Goal: Navigation & Orientation: Find specific page/section

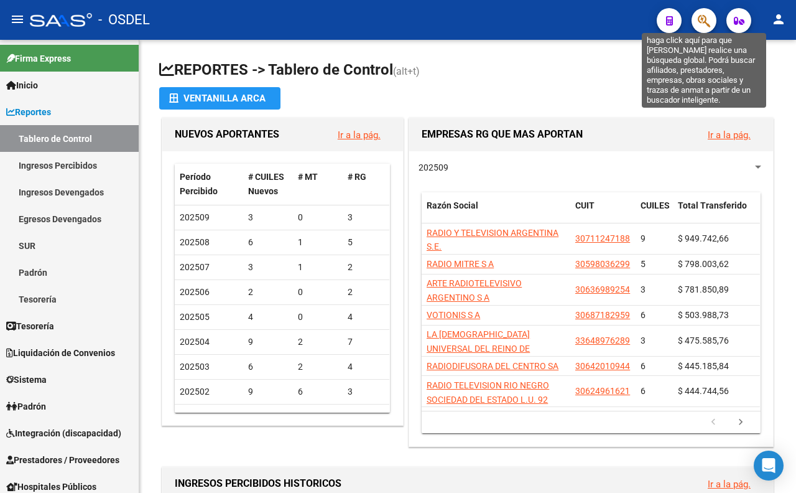
click at [700, 21] on icon "button" at bounding box center [704, 21] width 12 height 14
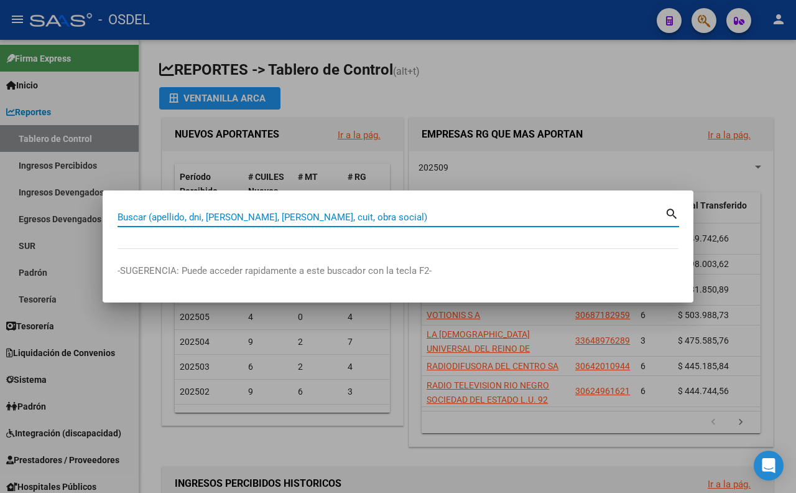
click at [416, 221] on input "Buscar (apellido, dni, [PERSON_NAME], [PERSON_NAME], cuit, obra social)" at bounding box center [392, 217] width 548 height 11
type input "scuffi"
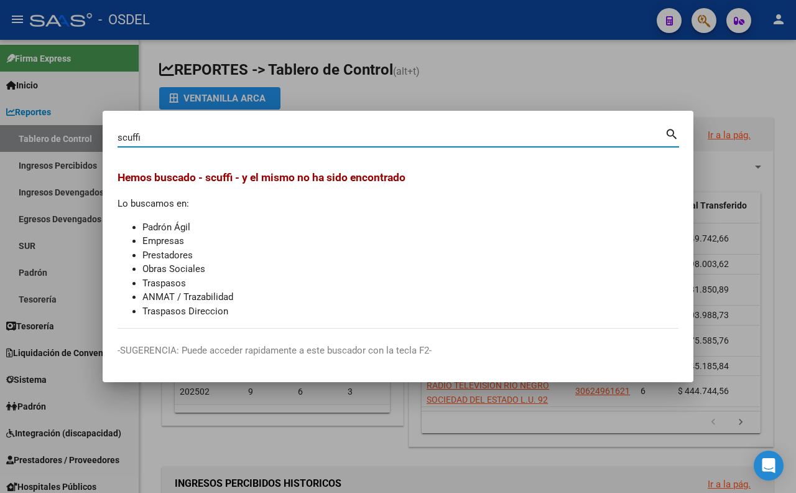
click at [465, 88] on div at bounding box center [398, 246] width 796 height 493
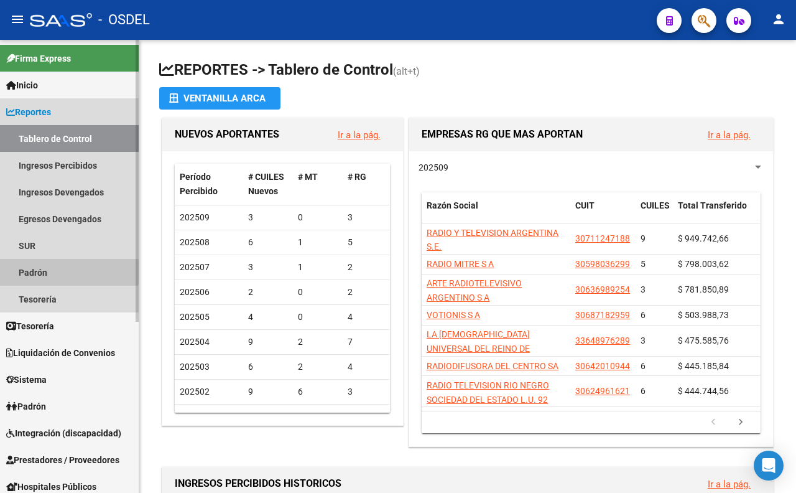
click at [44, 272] on link "Padrón" at bounding box center [69, 272] width 139 height 27
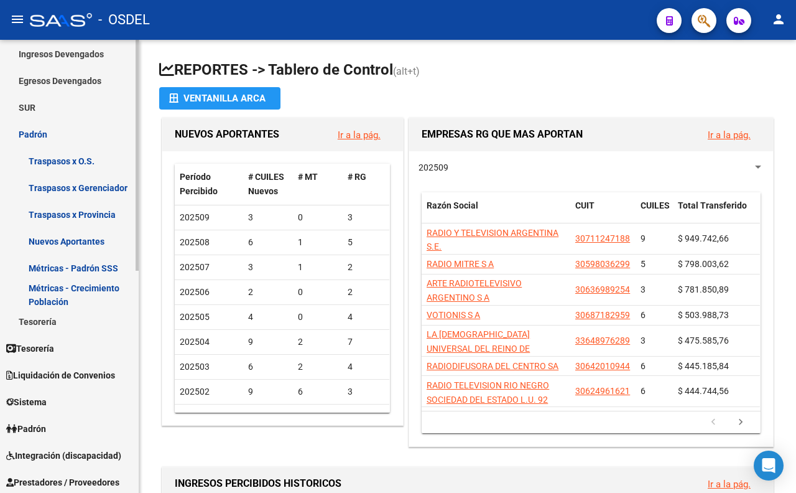
scroll to position [207, 0]
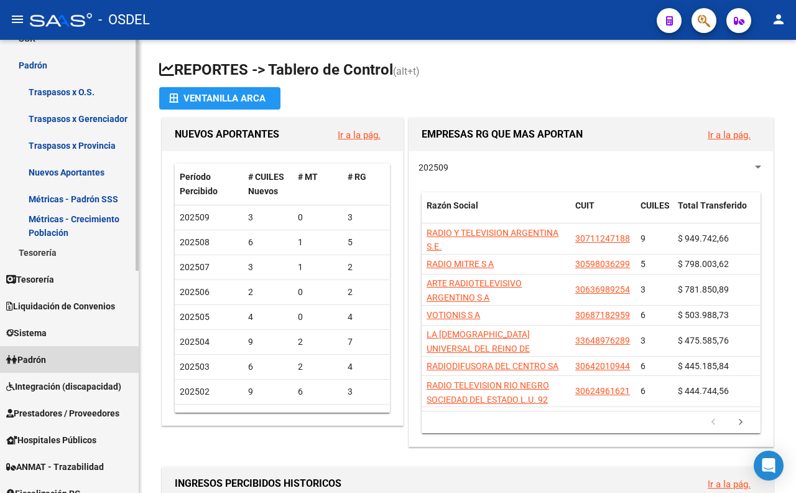
click at [46, 358] on span "Padrón" at bounding box center [26, 360] width 40 height 14
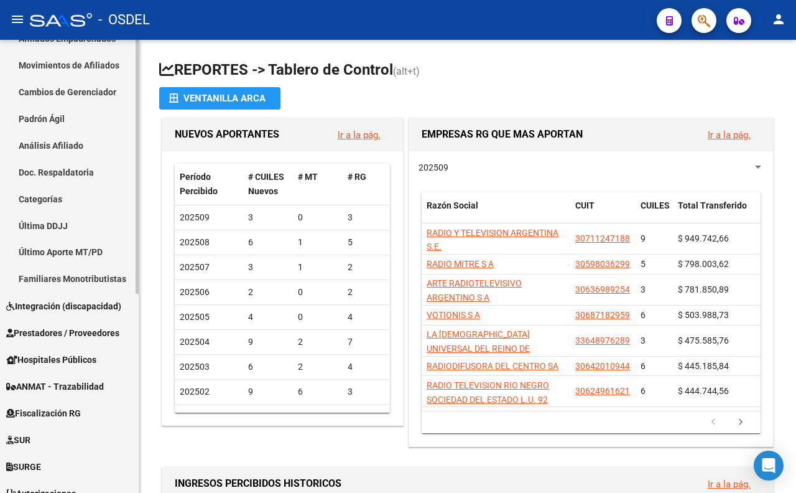
scroll to position [138, 0]
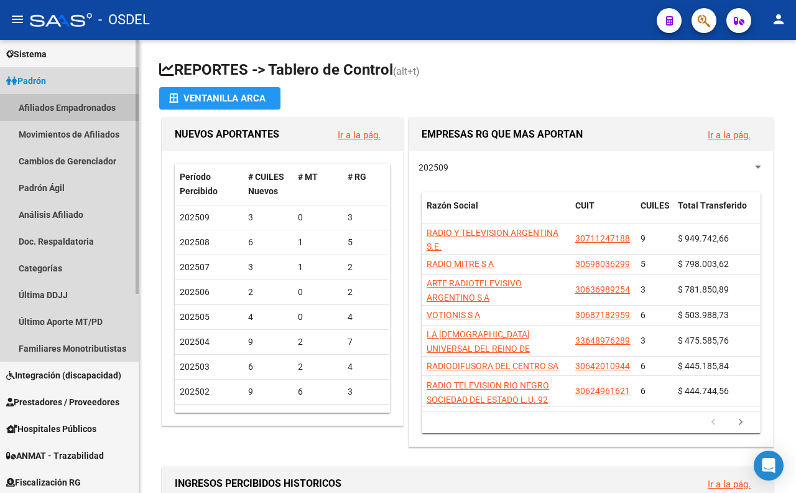
click at [82, 104] on link "Afiliados Empadronados" at bounding box center [69, 107] width 139 height 27
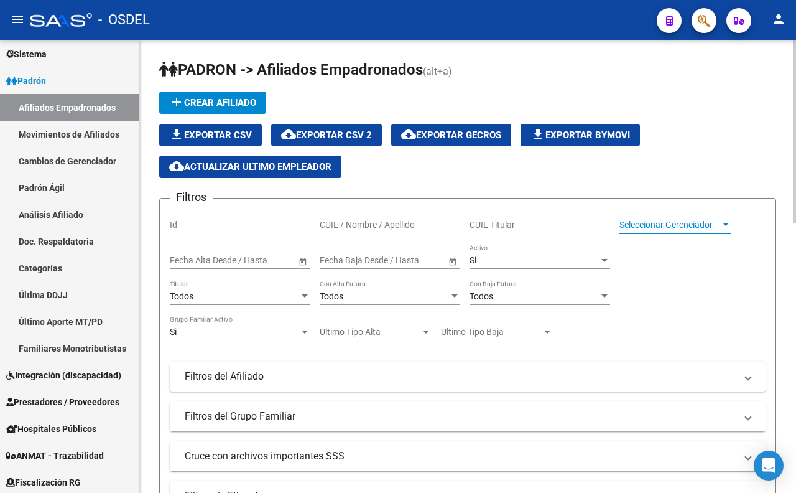
click at [665, 226] on span "Seleccionar Gerenciador" at bounding box center [670, 225] width 101 height 11
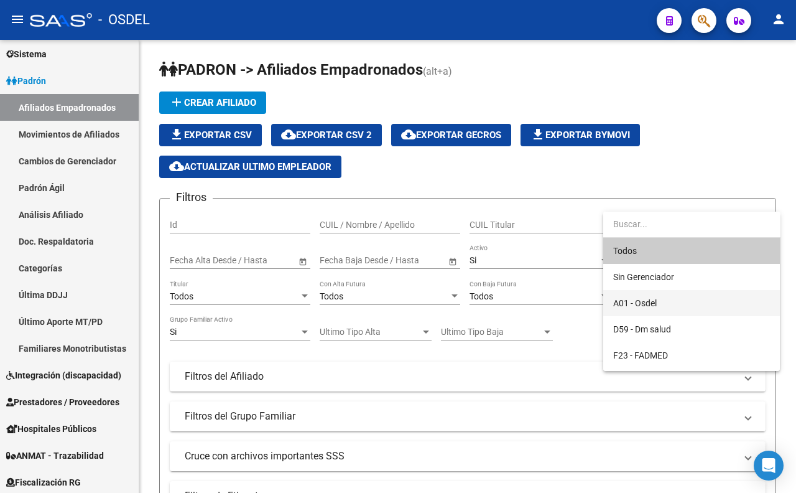
click at [642, 301] on span "A01 - Osdel" at bounding box center [636, 303] width 44 height 10
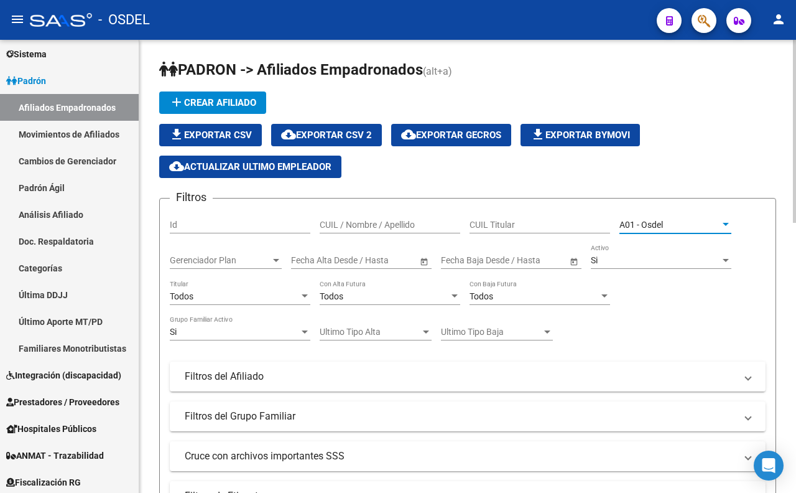
click at [380, 226] on input "CUIL / Nombre / Apellido" at bounding box center [390, 225] width 141 height 11
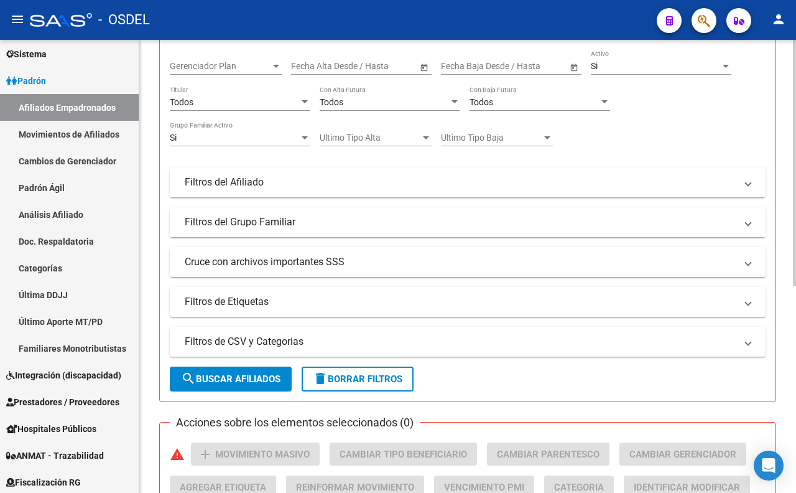
scroll to position [172, 0]
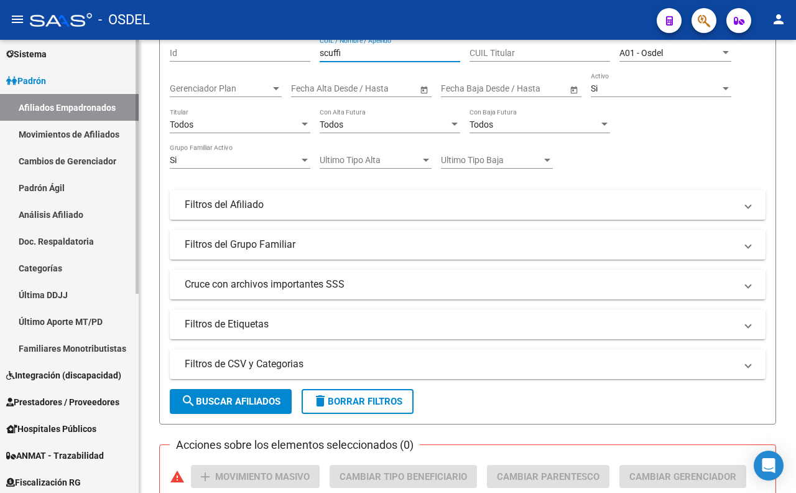
type input "scuffi"
click at [81, 138] on link "Movimientos de Afiliados" at bounding box center [69, 134] width 139 height 27
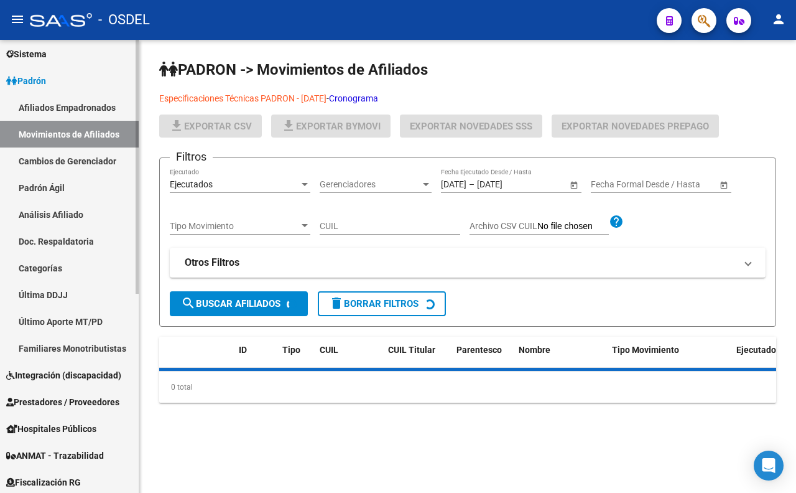
click at [84, 158] on link "Cambios de Gerenciador" at bounding box center [69, 160] width 139 height 27
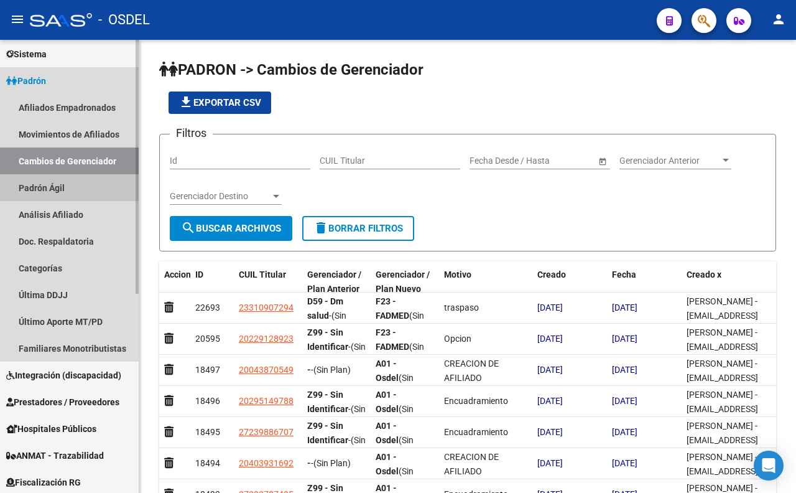
click at [72, 185] on link "Padrón Ágil" at bounding box center [69, 187] width 139 height 27
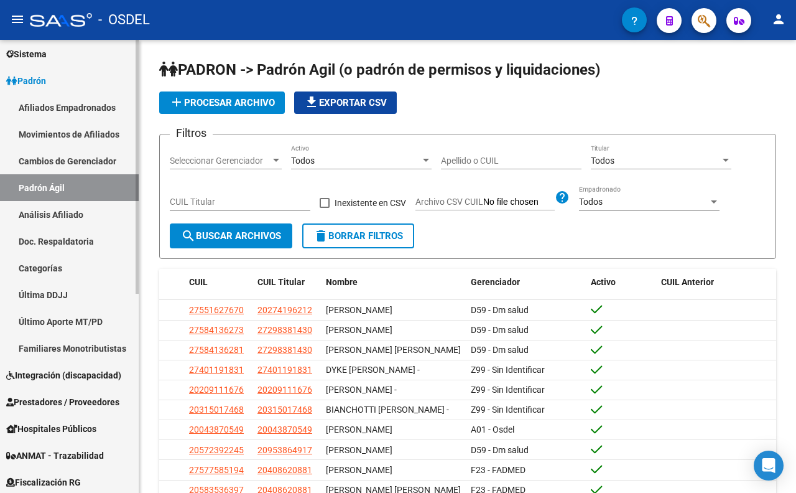
click at [75, 208] on link "Análisis Afiliado" at bounding box center [69, 214] width 139 height 27
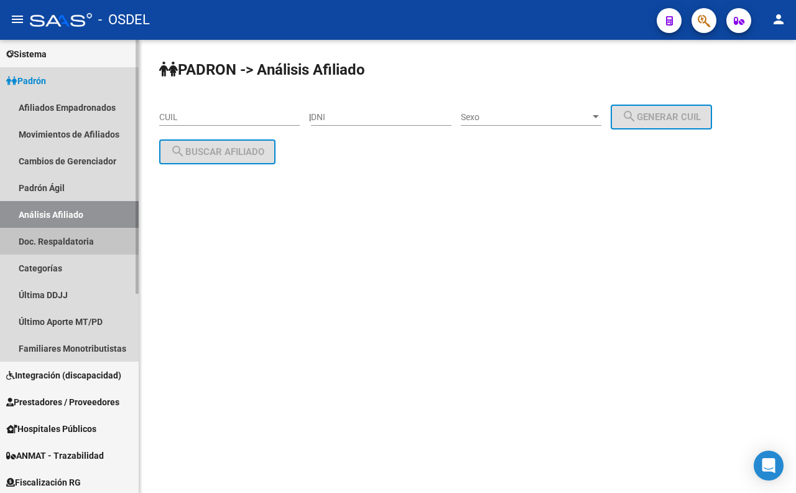
click at [62, 240] on link "Doc. Respaldatoria" at bounding box center [69, 241] width 139 height 27
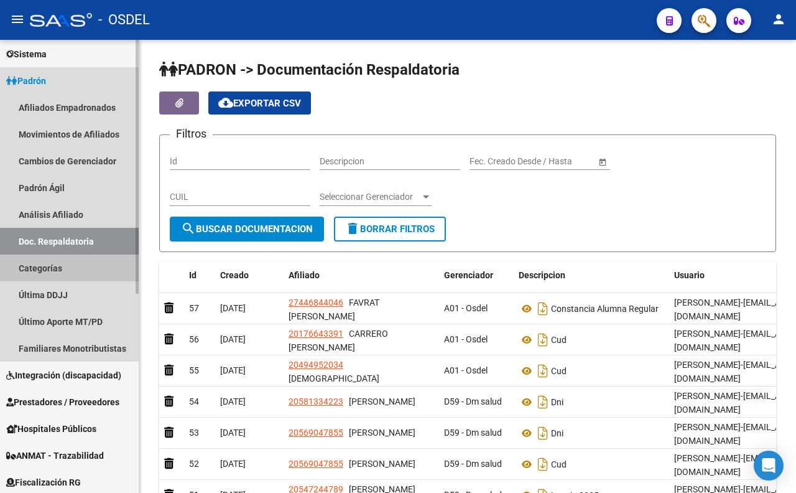
click at [60, 273] on link "Categorías" at bounding box center [69, 267] width 139 height 27
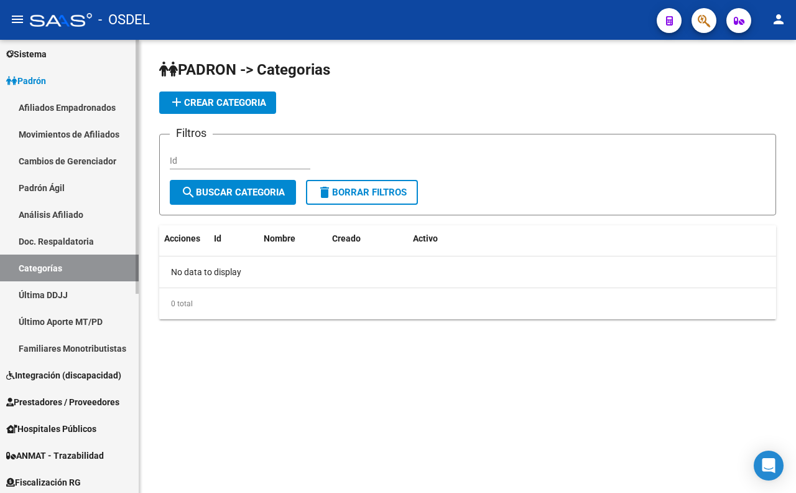
click at [60, 273] on link "Categorías" at bounding box center [69, 267] width 139 height 27
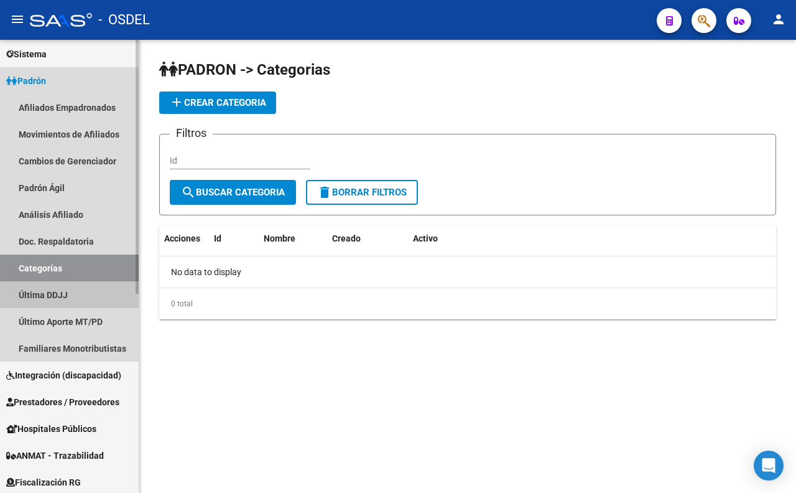
click at [59, 289] on link "Última DDJJ" at bounding box center [69, 294] width 139 height 27
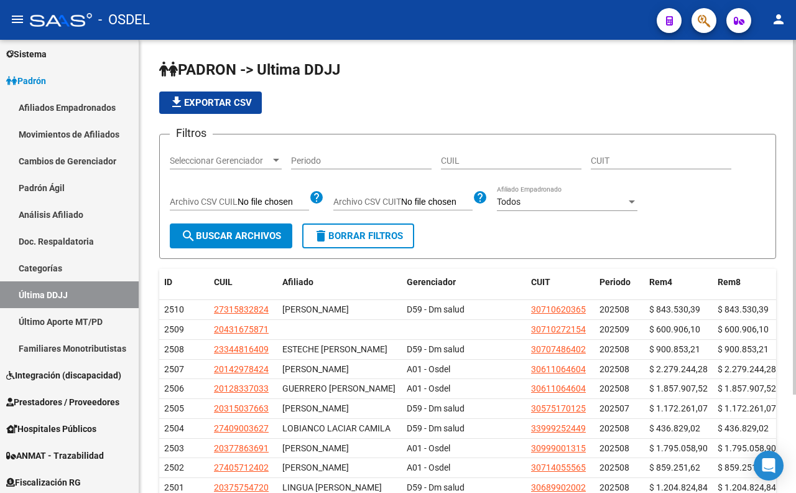
click at [247, 159] on span "Seleccionar Gerenciador" at bounding box center [220, 161] width 101 height 11
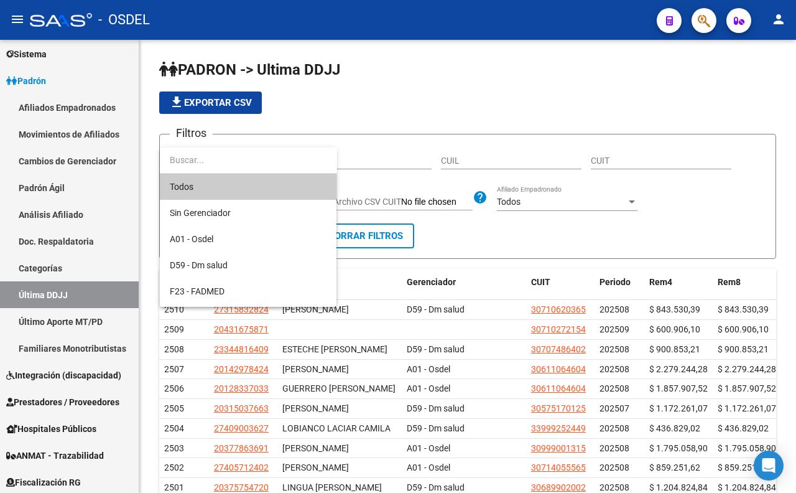
click at [757, 95] on div at bounding box center [398, 246] width 796 height 493
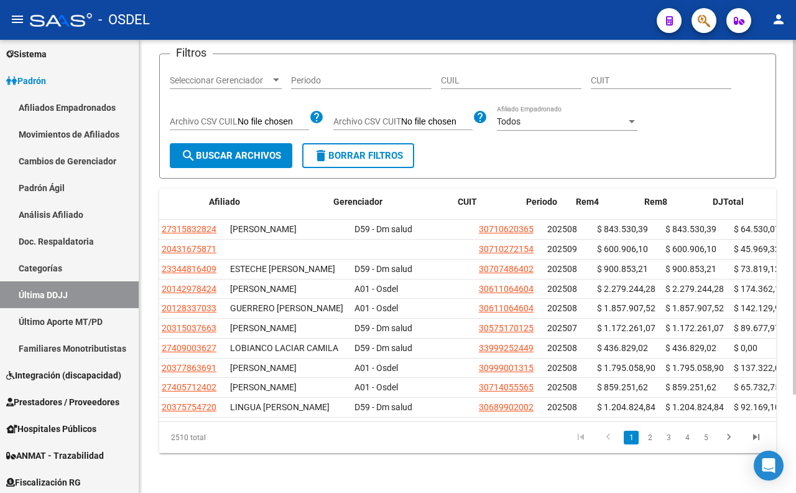
scroll to position [0, 73]
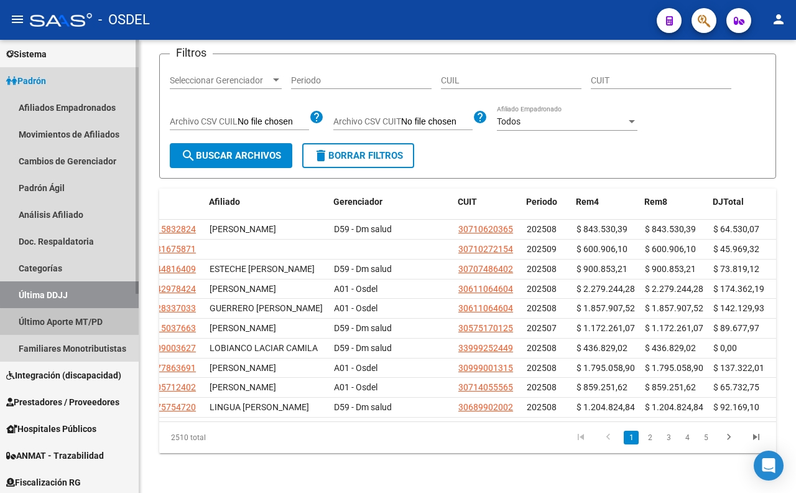
click at [85, 327] on link "Último Aporte MT/PD" at bounding box center [69, 321] width 139 height 27
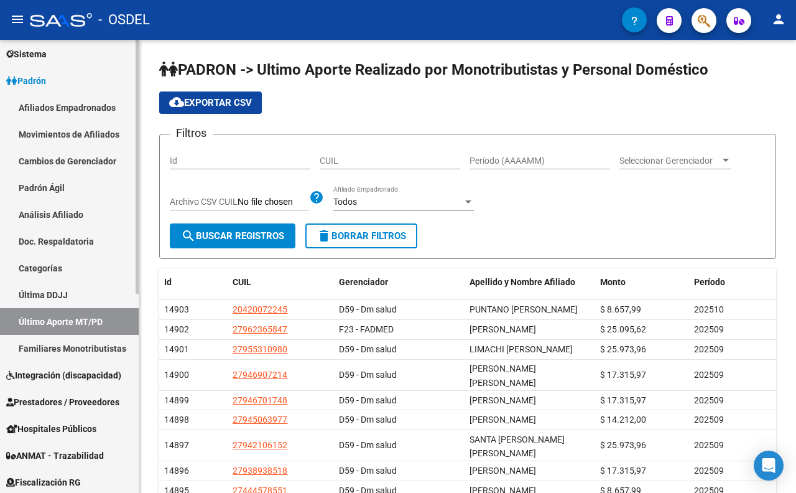
click at [94, 346] on link "Familiares Monotributistas" at bounding box center [69, 348] width 139 height 27
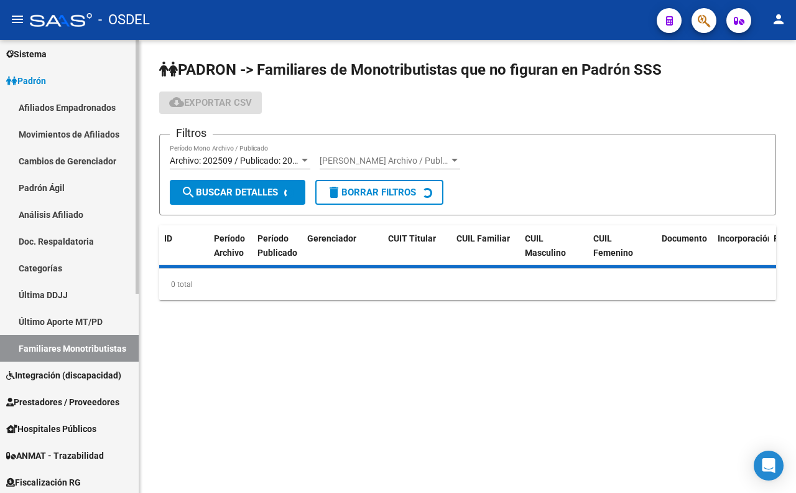
click at [102, 371] on span "Integración (discapacidad)" at bounding box center [63, 375] width 115 height 14
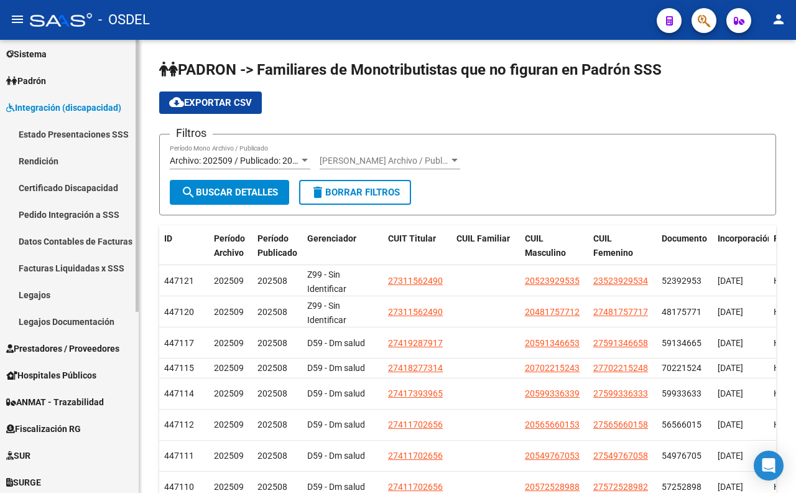
click at [96, 376] on span "Hospitales Públicos" at bounding box center [51, 375] width 90 height 14
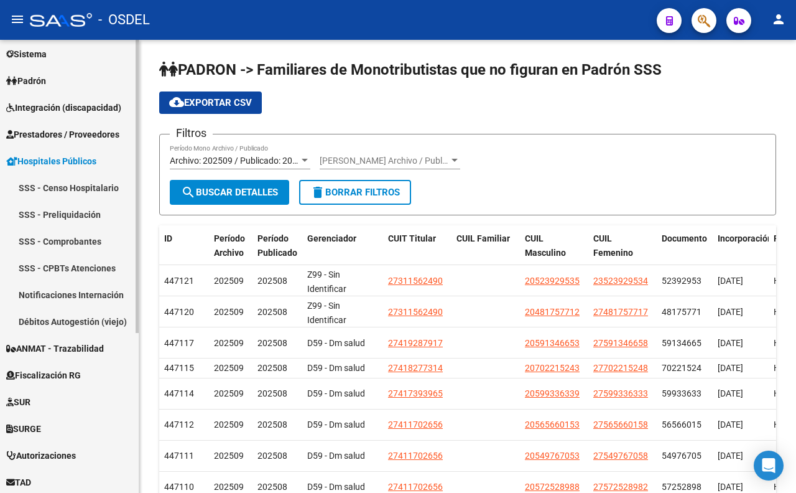
click at [73, 344] on span "ANMAT - Trazabilidad" at bounding box center [55, 349] width 98 height 14
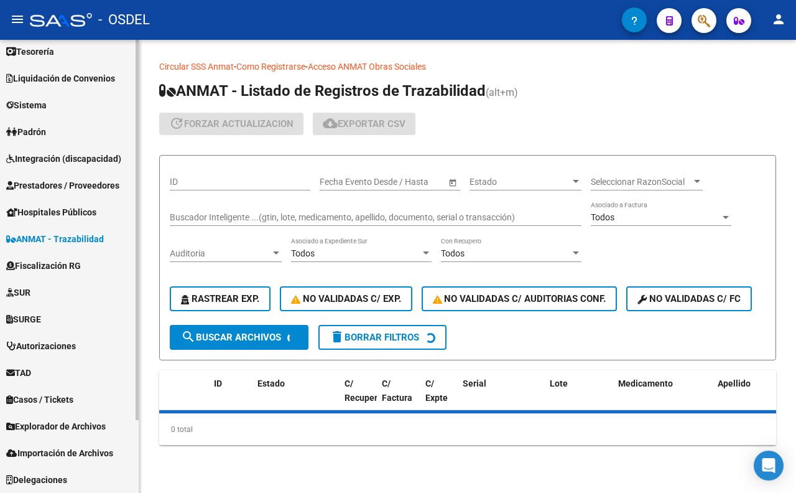
scroll to position [87, 0]
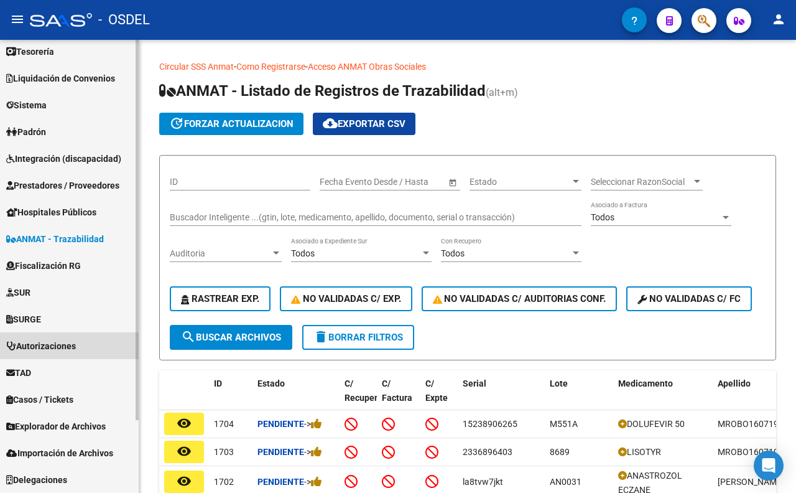
click at [58, 349] on span "Autorizaciones" at bounding box center [41, 346] width 70 height 14
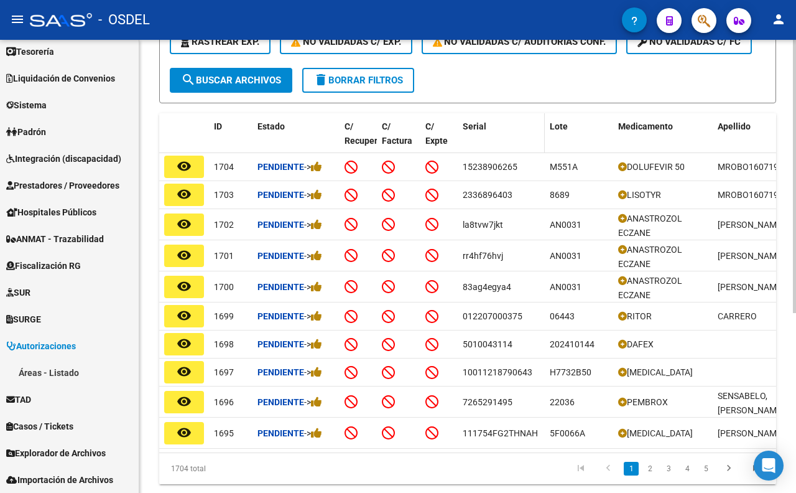
scroll to position [276, 0]
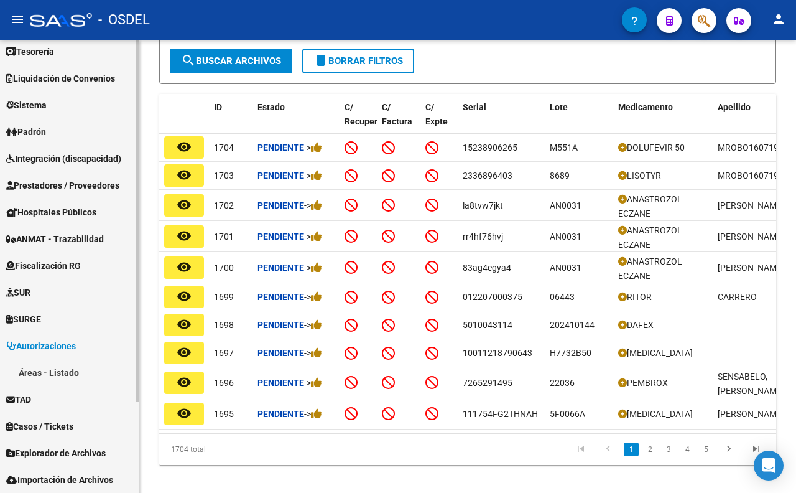
click at [46, 137] on span "Padrón" at bounding box center [26, 132] width 40 height 14
